Goal: Information Seeking & Learning: Learn about a topic

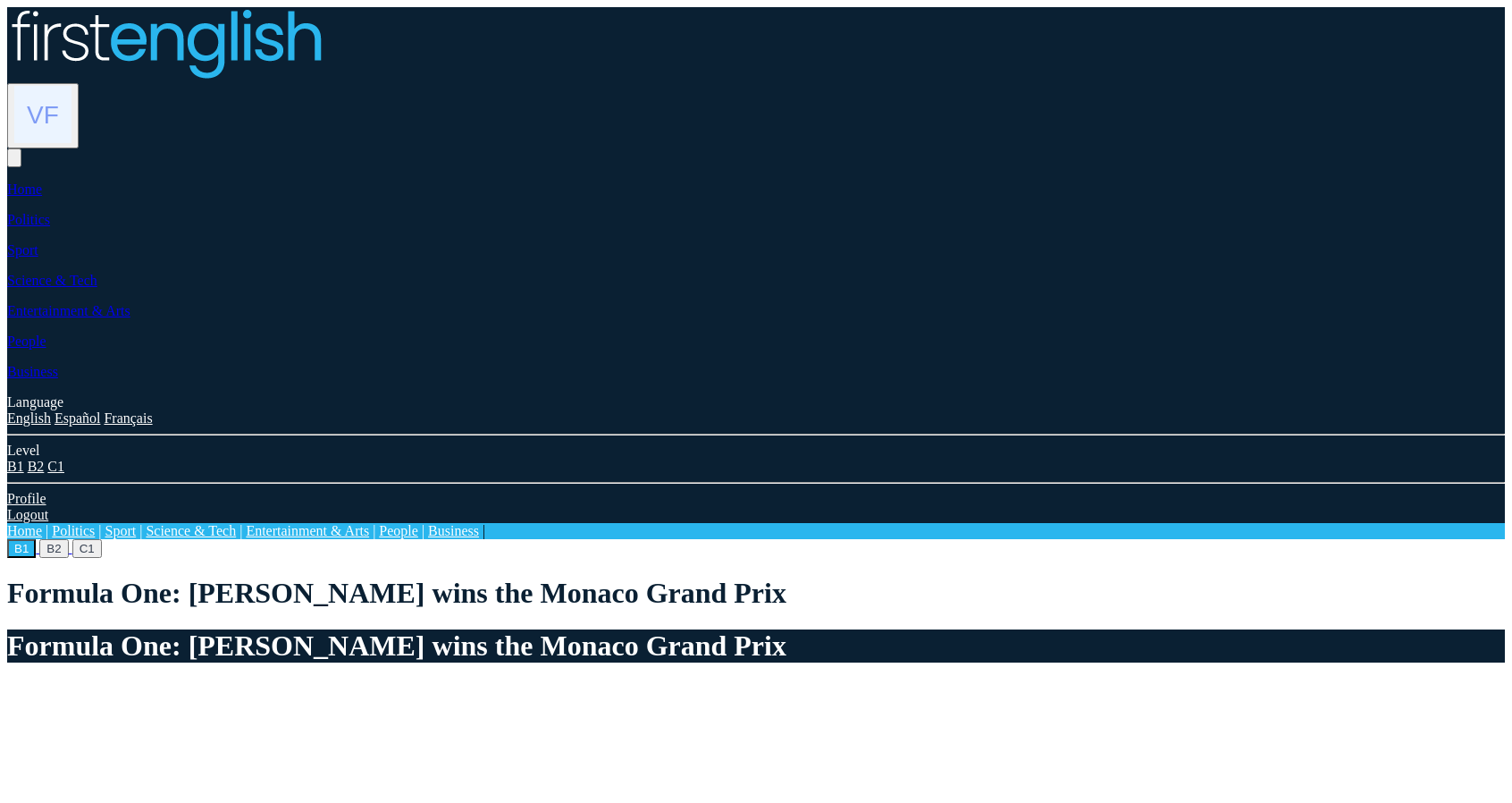
scroll to position [848, 0]
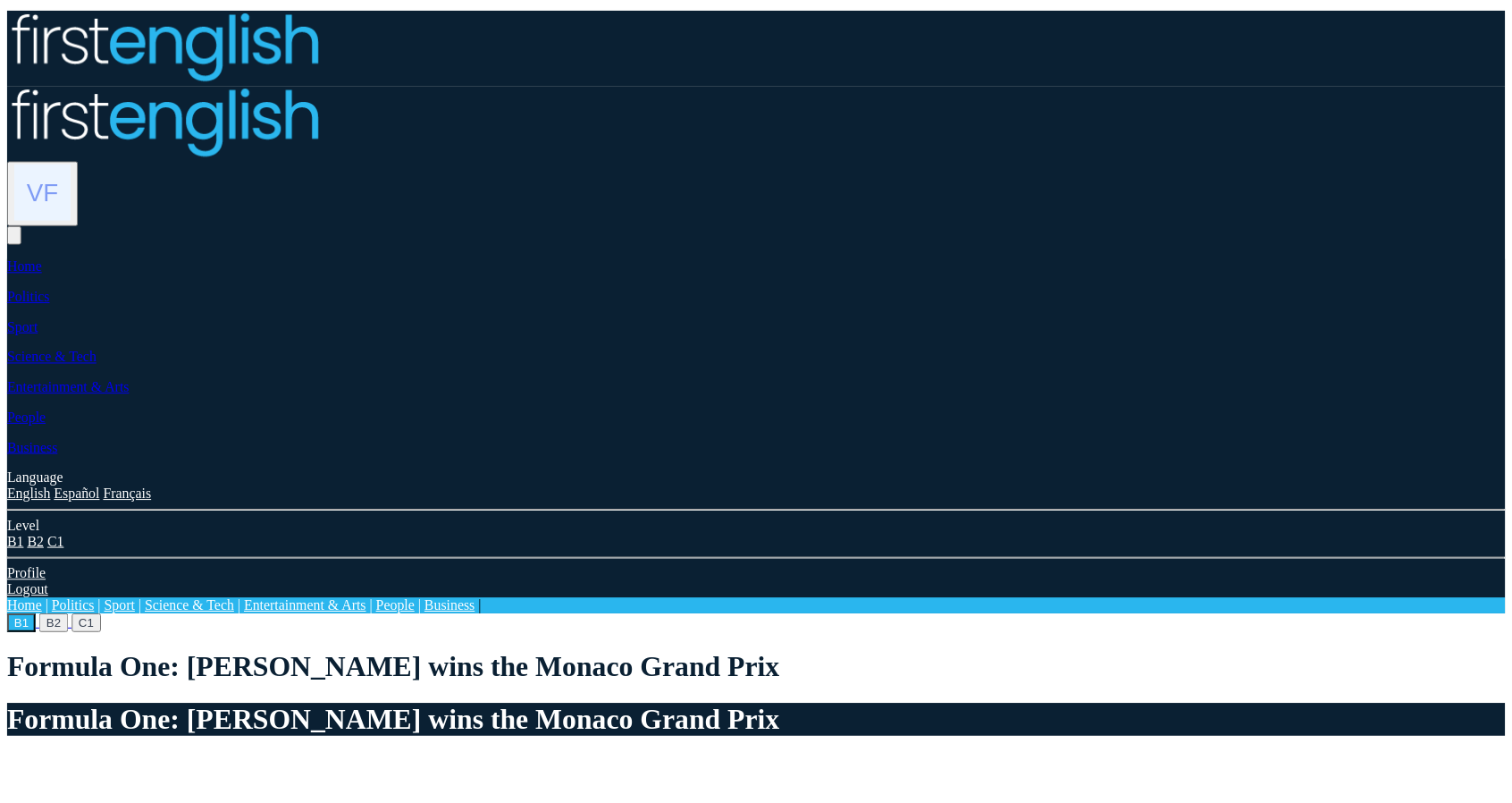
scroll to position [848, 0]
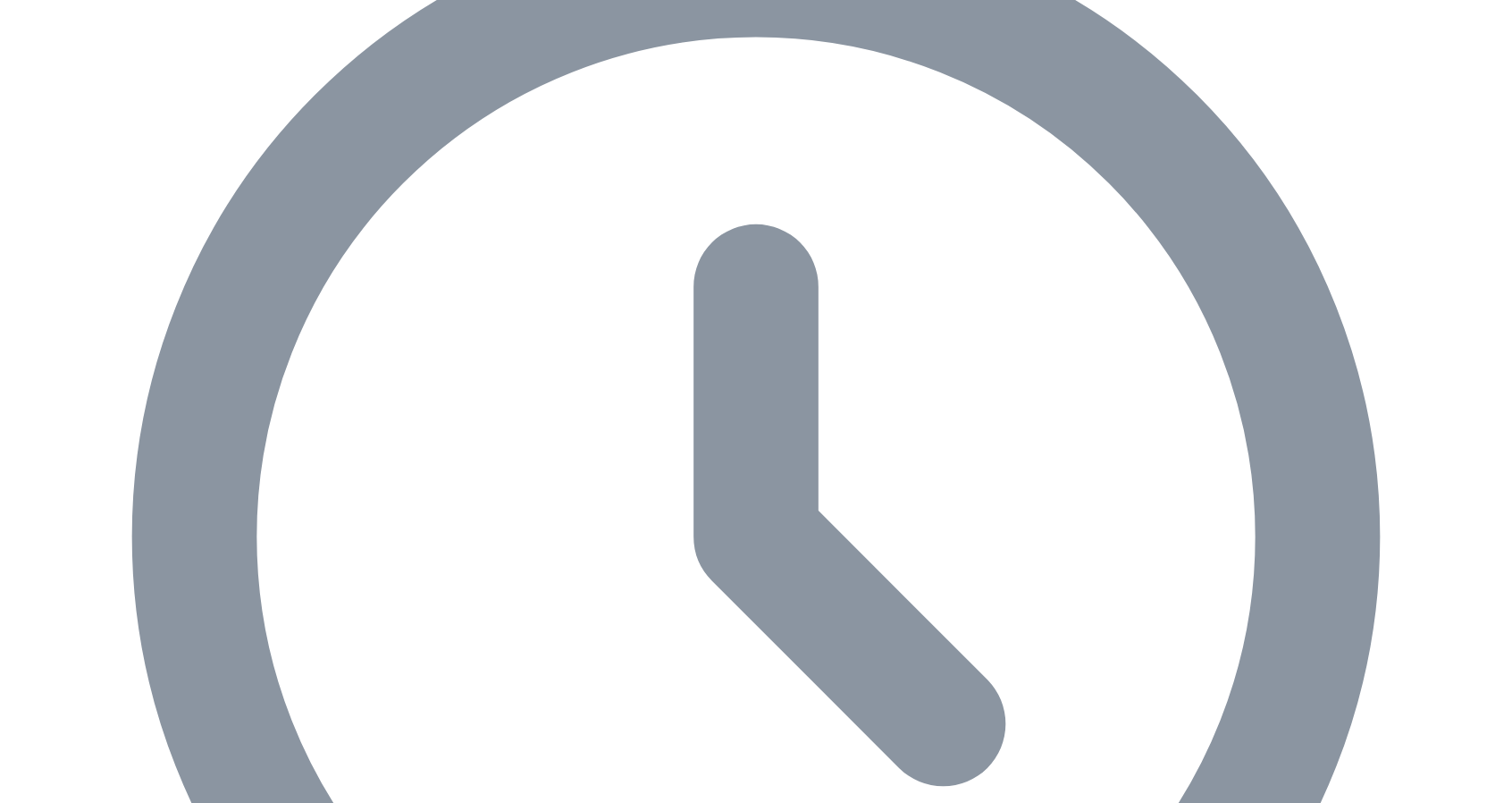
scroll to position [1116, 0]
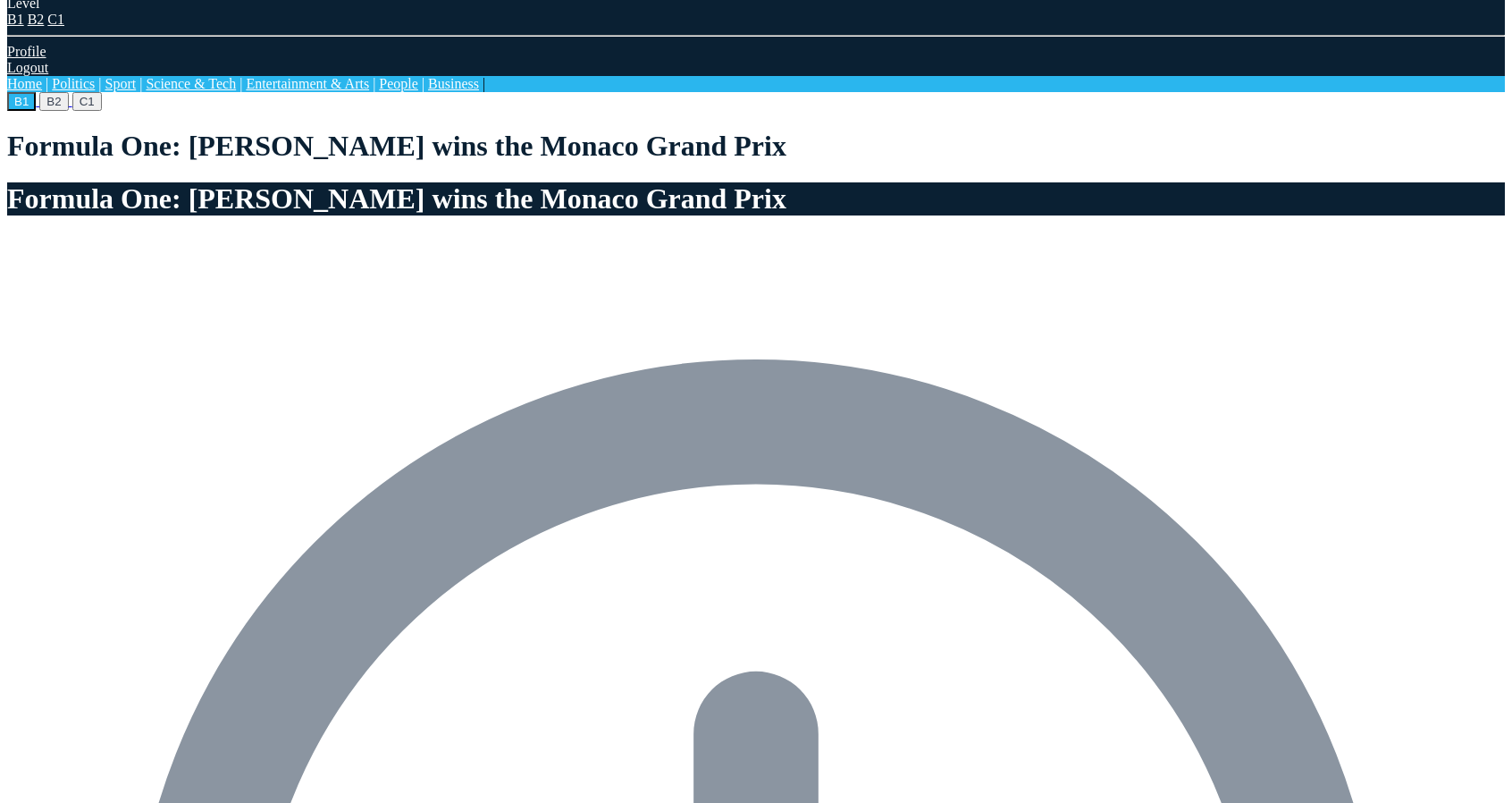
scroll to position [894, 0]
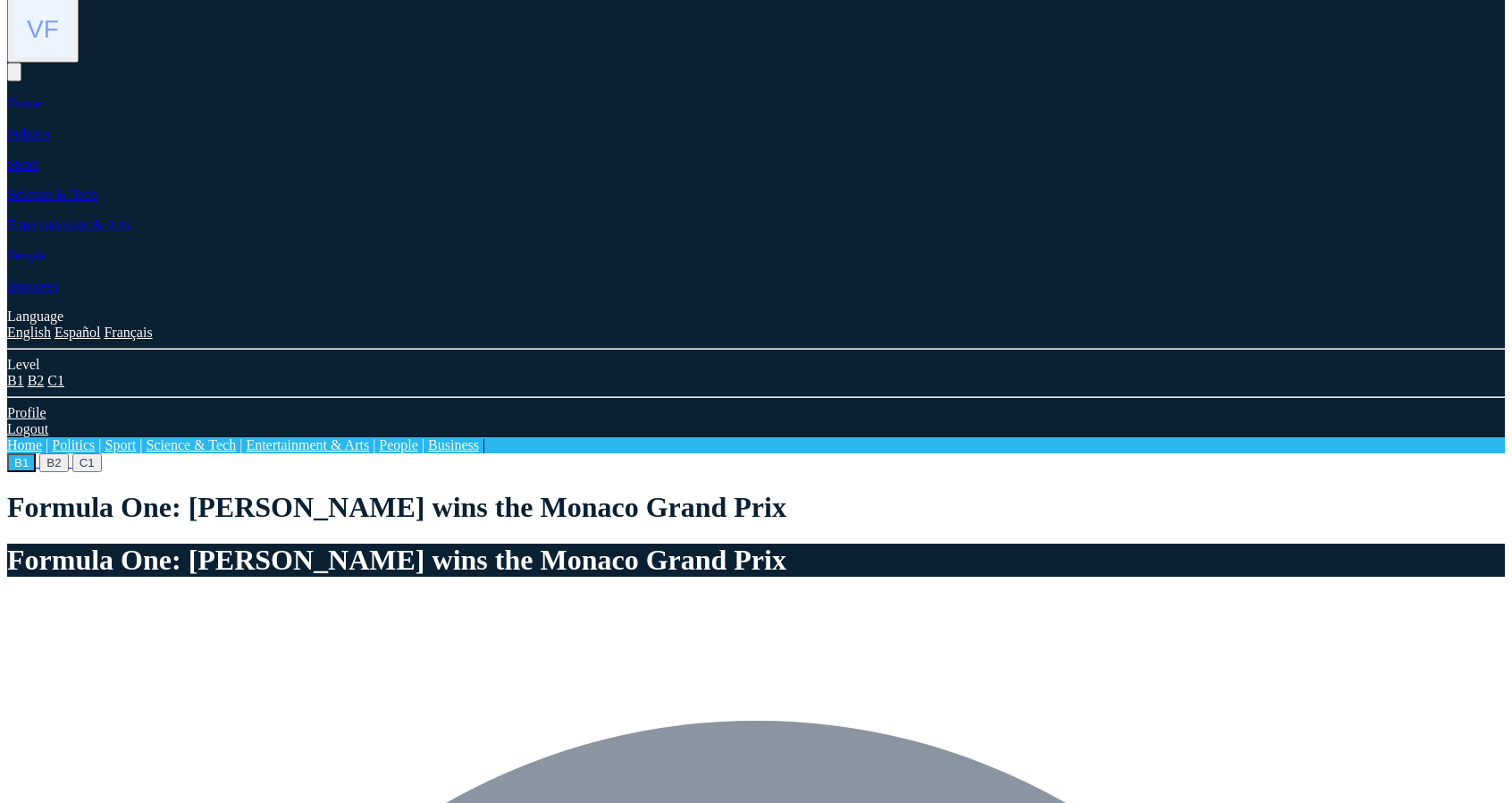
scroll to position [268, 0]
